Goal: Task Accomplishment & Management: Use online tool/utility

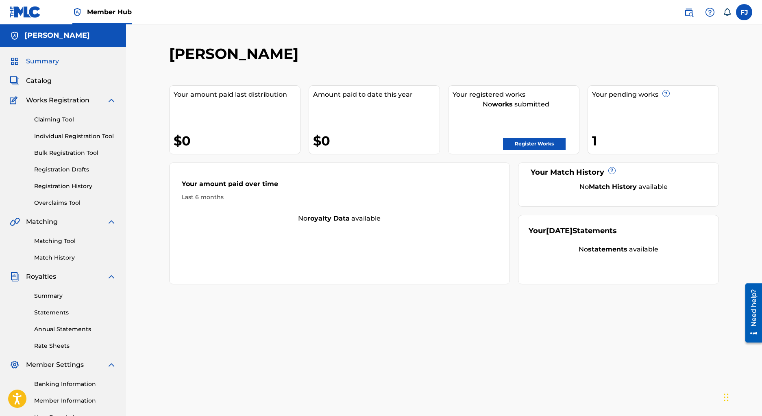
click at [609, 137] on div "1" at bounding box center [655, 141] width 126 height 18
click at [53, 122] on link "Claiming Tool" at bounding box center [75, 119] width 82 height 9
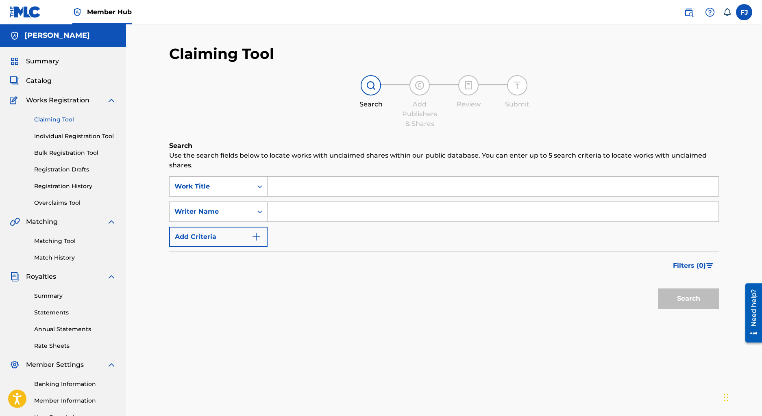
click at [288, 183] on input "Search Form" at bounding box center [492, 187] width 451 height 20
click at [299, 185] on input "Search Form" at bounding box center [492, 187] width 451 height 20
paste input "IPI 48756445"
click at [283, 188] on input "IPI 48756445" at bounding box center [492, 187] width 451 height 20
type input "IPI 48756445"
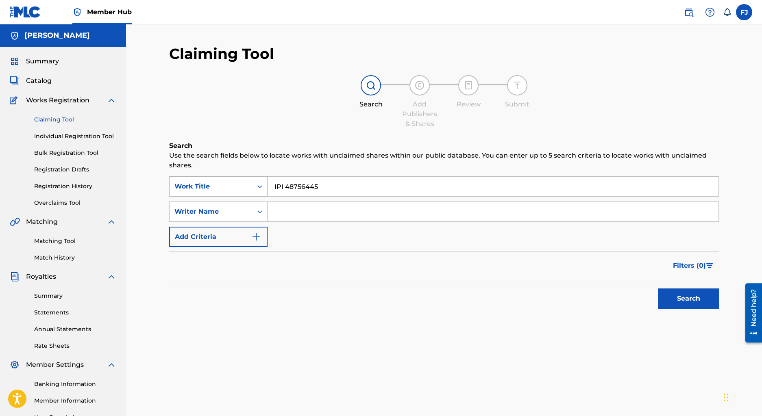
click at [258, 186] on icon "Search Form" at bounding box center [259, 186] width 5 height 3
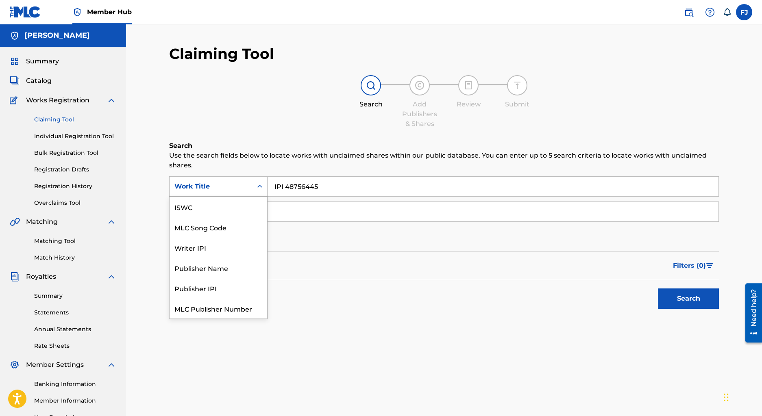
scroll to position [20, 0]
click at [234, 224] on div "Writer IPI" at bounding box center [219, 227] width 98 height 20
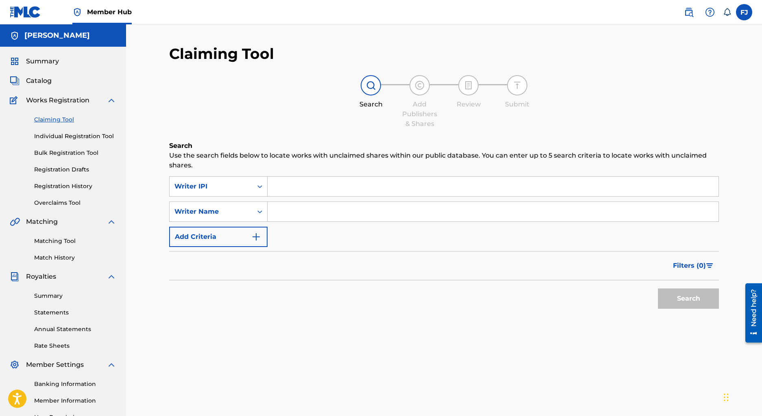
click at [294, 188] on input "Search Form" at bounding box center [492, 187] width 451 height 20
click at [260, 174] on div "Search Use the search fields below to locate works with unclaimed shares within…" at bounding box center [444, 247] width 550 height 213
click at [263, 187] on icon "Search Form" at bounding box center [260, 187] width 8 height 8
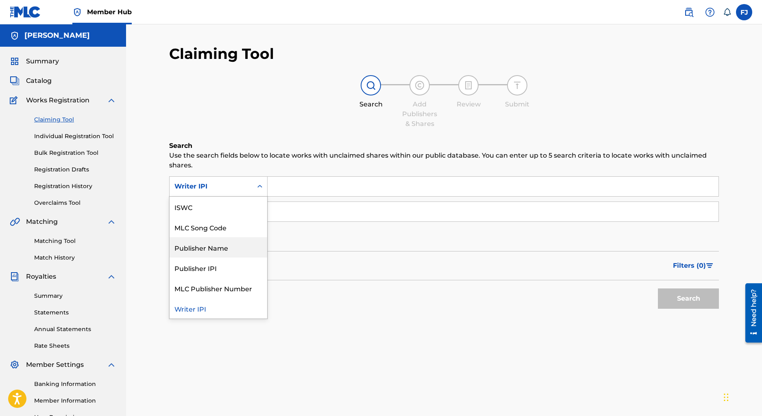
click at [218, 252] on div "Publisher Name" at bounding box center [219, 247] width 98 height 20
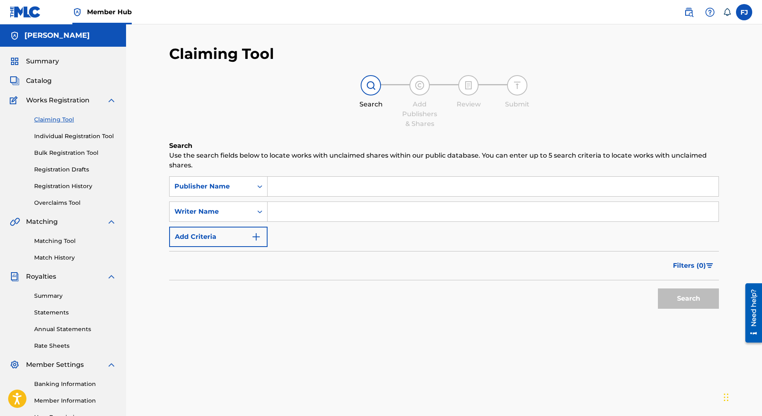
click at [289, 187] on input "Search Form" at bounding box center [492, 187] width 451 height 20
click at [291, 184] on input "Search Form" at bounding box center [492, 187] width 451 height 20
type input "beaker music"
click at [658, 289] on button "Search" at bounding box center [688, 299] width 61 height 20
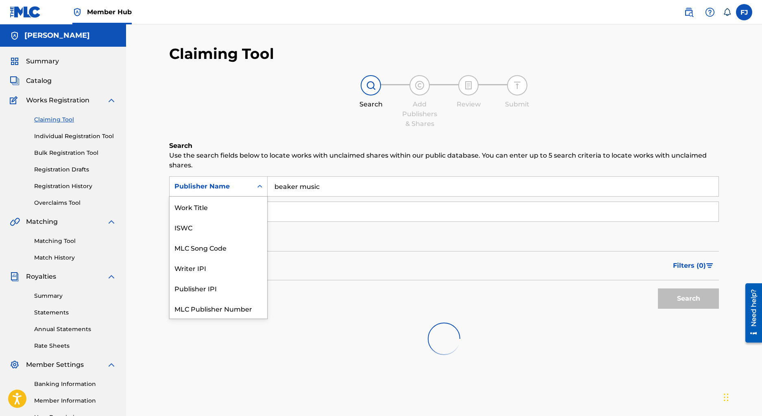
click at [257, 192] on div "Search Form" at bounding box center [259, 186] width 15 height 15
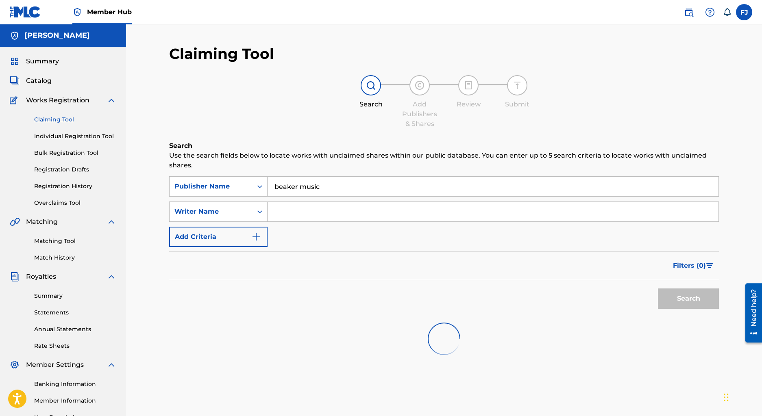
click at [344, 233] on div "SearchWithCriteriae878b579-ad8b-4c67-95a8-4fb99b09def6 Publisher Name beaker mu…" at bounding box center [444, 211] width 550 height 71
click at [309, 215] on input "Search Form" at bounding box center [492, 212] width 451 height 20
click at [259, 181] on div "Search Form" at bounding box center [259, 186] width 15 height 15
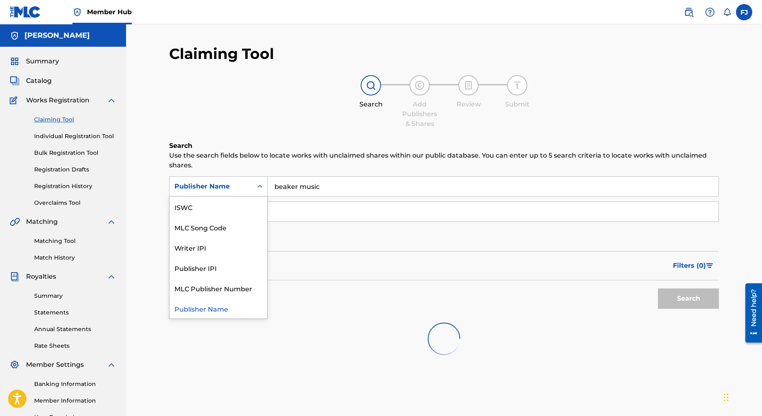
drag, startPoint x: 235, startPoint y: 308, endPoint x: 262, endPoint y: 363, distance: 60.9
click at [259, 362] on div "SearchWithCriteriae878b579-ad8b-4c67-95a8-4fb99b09def6 Publisher Name selected,…" at bounding box center [444, 270] width 550 height 189
click at [295, 348] on div at bounding box center [444, 339] width 550 height 52
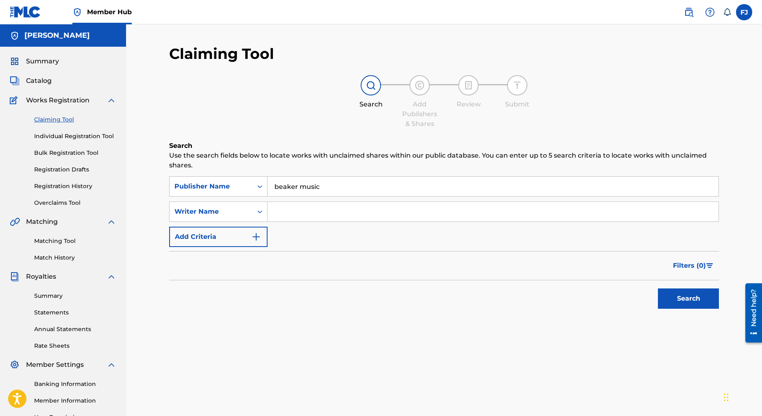
click at [63, 120] on link "Claiming Tool" at bounding box center [75, 119] width 82 height 9
